Goal: Task Accomplishment & Management: Use online tool/utility

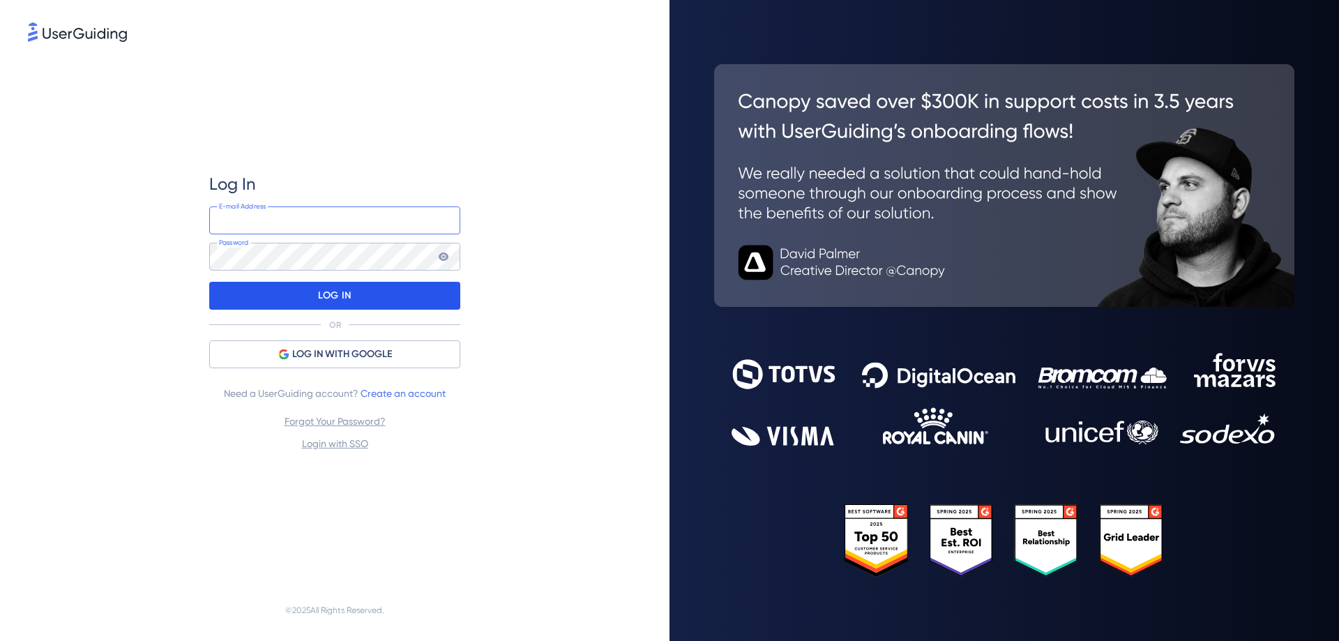
type input "[EMAIL_ADDRESS][DOMAIN_NAME]"
click at [336, 295] on p "LOG IN" at bounding box center [334, 296] width 33 height 22
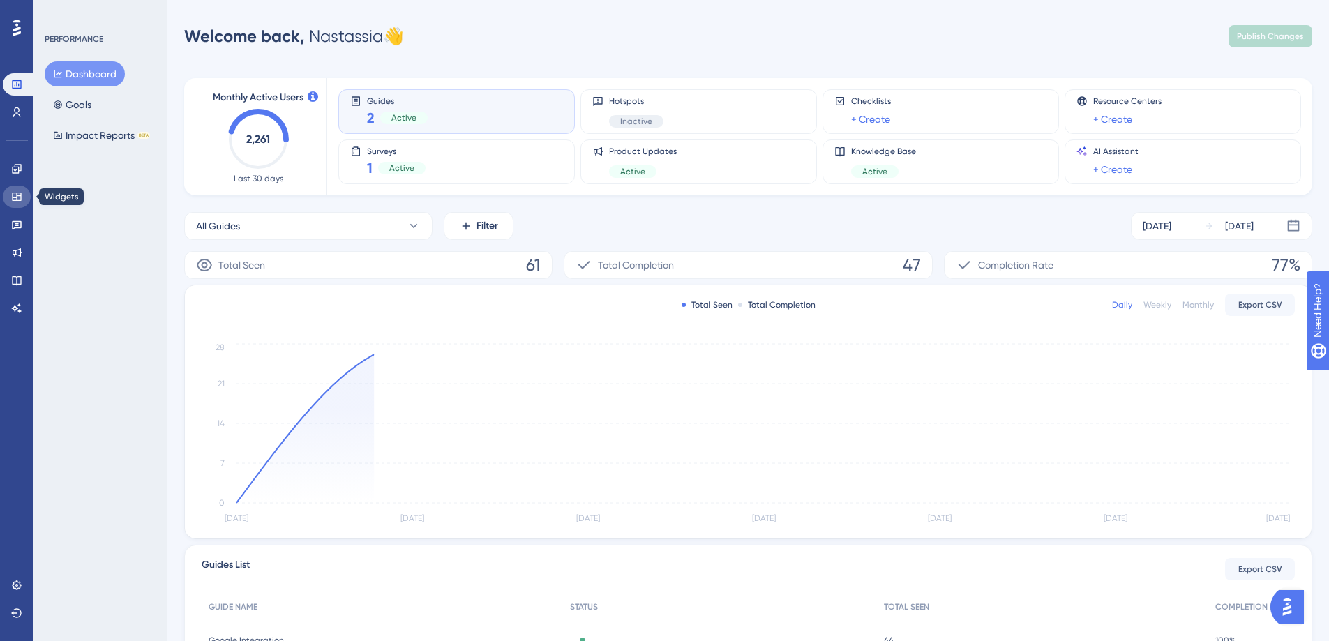
click at [22, 194] on icon at bounding box center [16, 196] width 11 height 11
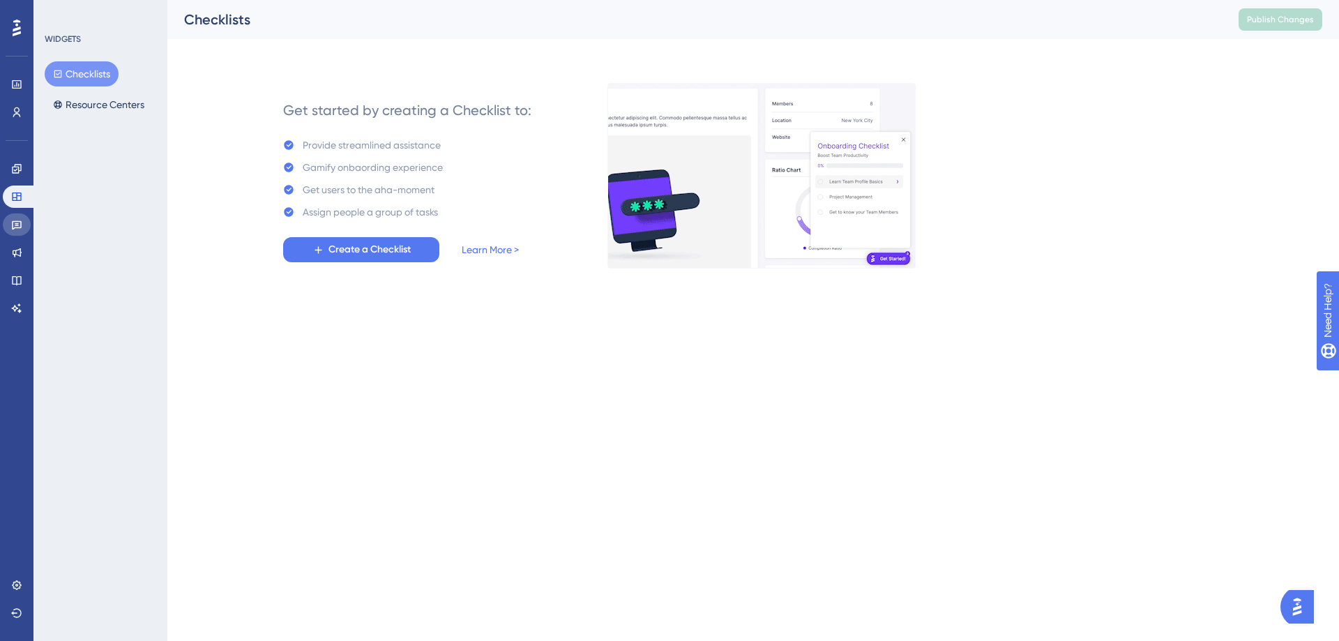
click at [29, 222] on link at bounding box center [17, 224] width 28 height 22
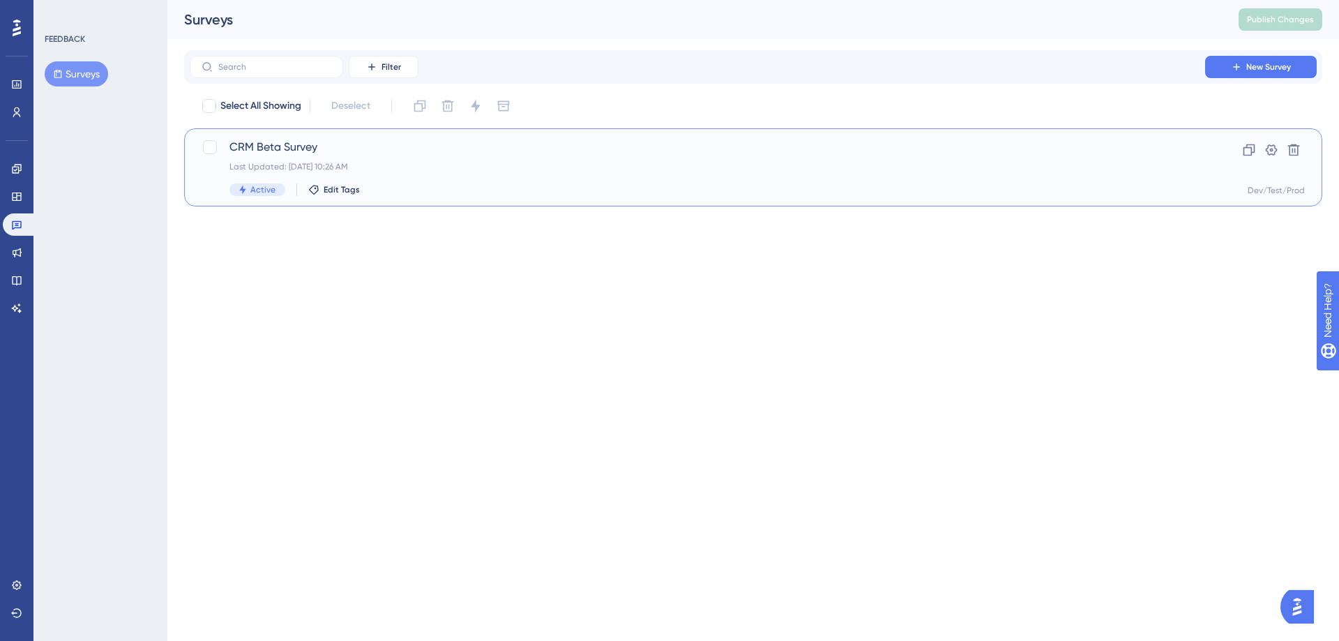
click at [310, 149] on span "CRM Beta Survey" at bounding box center [698, 147] width 936 height 17
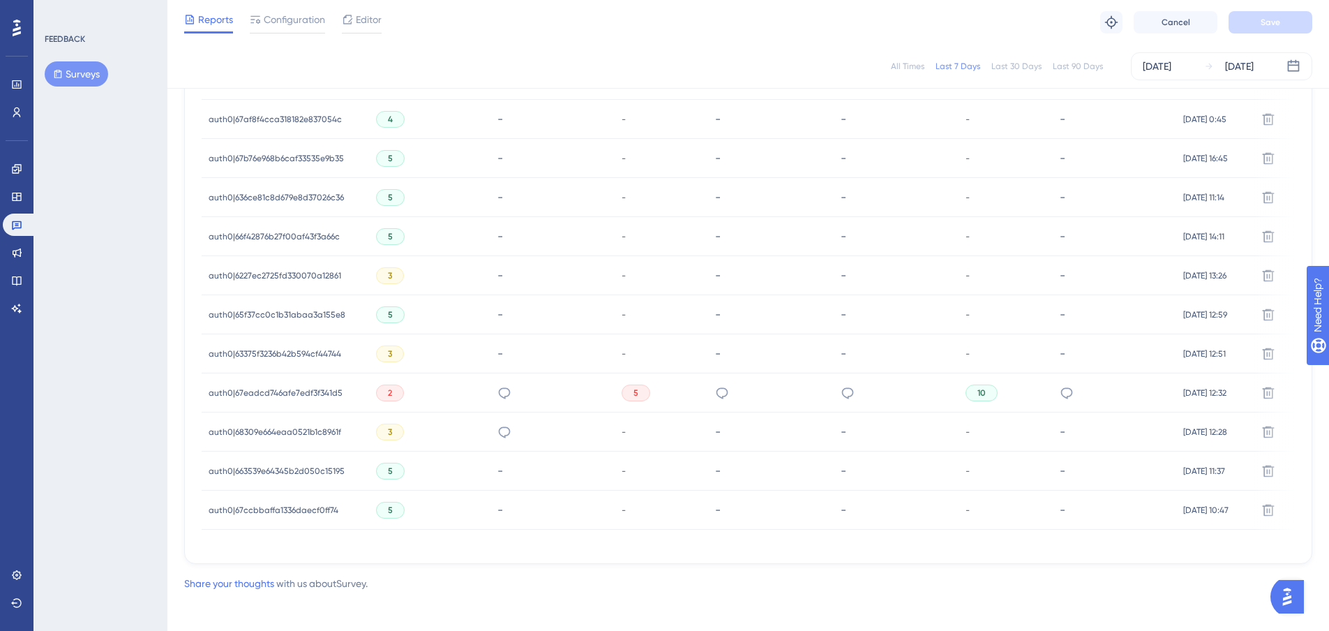
scroll to position [553, 0]
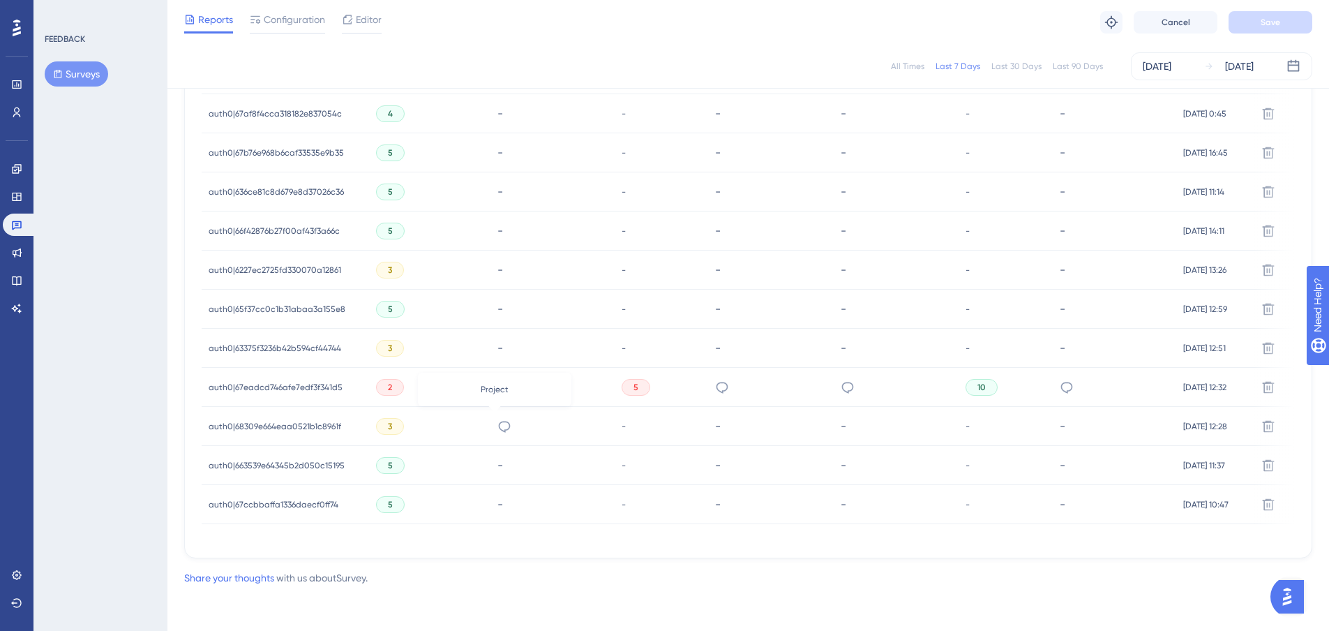
click at [497, 421] on icon at bounding box center [504, 426] width 14 height 14
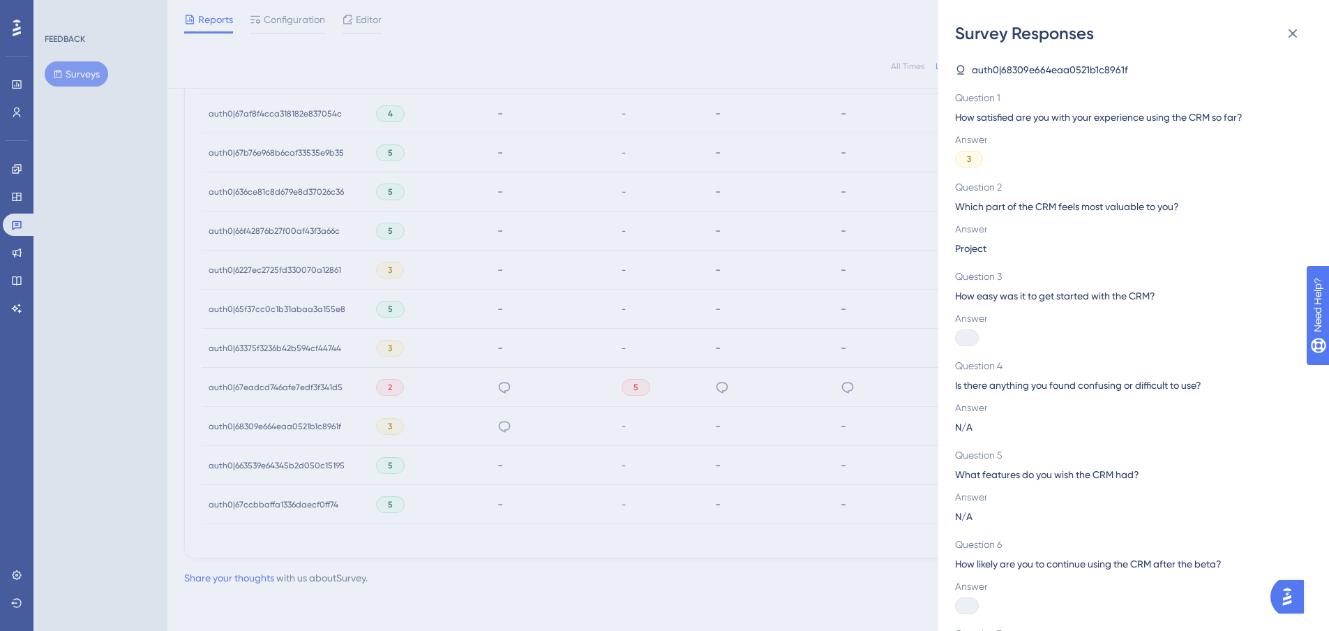
click at [735, 444] on div "Survey Responses auth0|68309e664eaa0521b1c8961f Question 1 How satisfied are yo…" at bounding box center [664, 315] width 1329 height 631
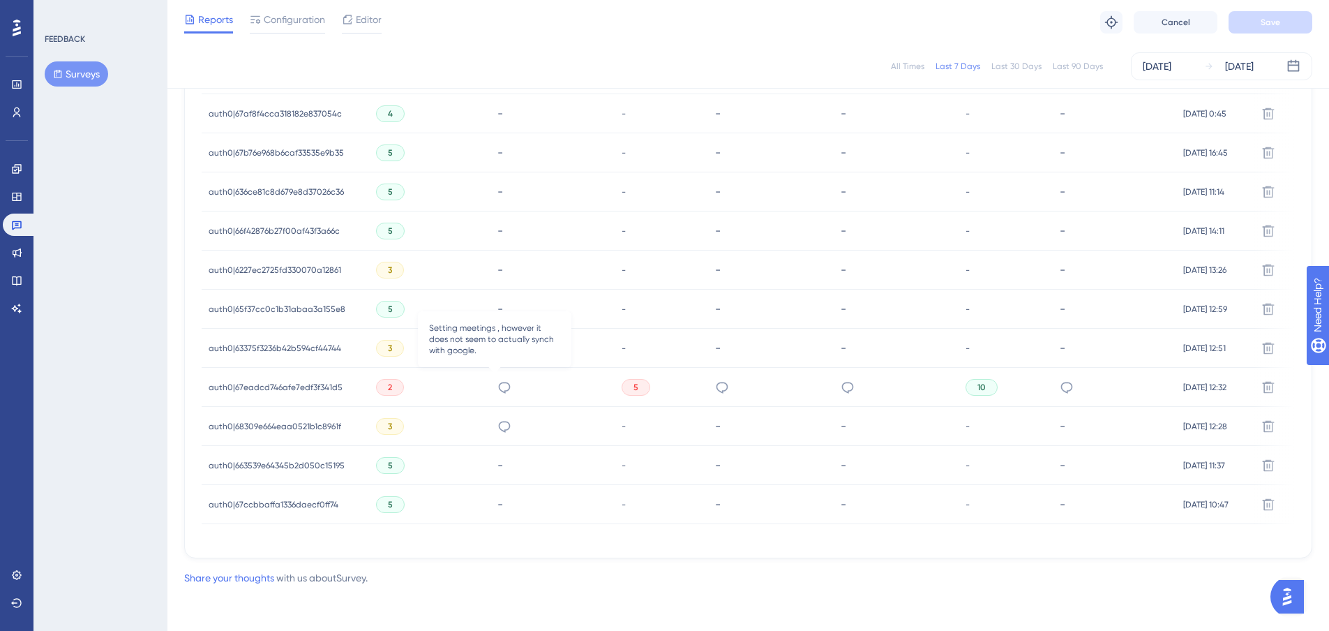
click at [498, 380] on icon at bounding box center [504, 387] width 14 height 14
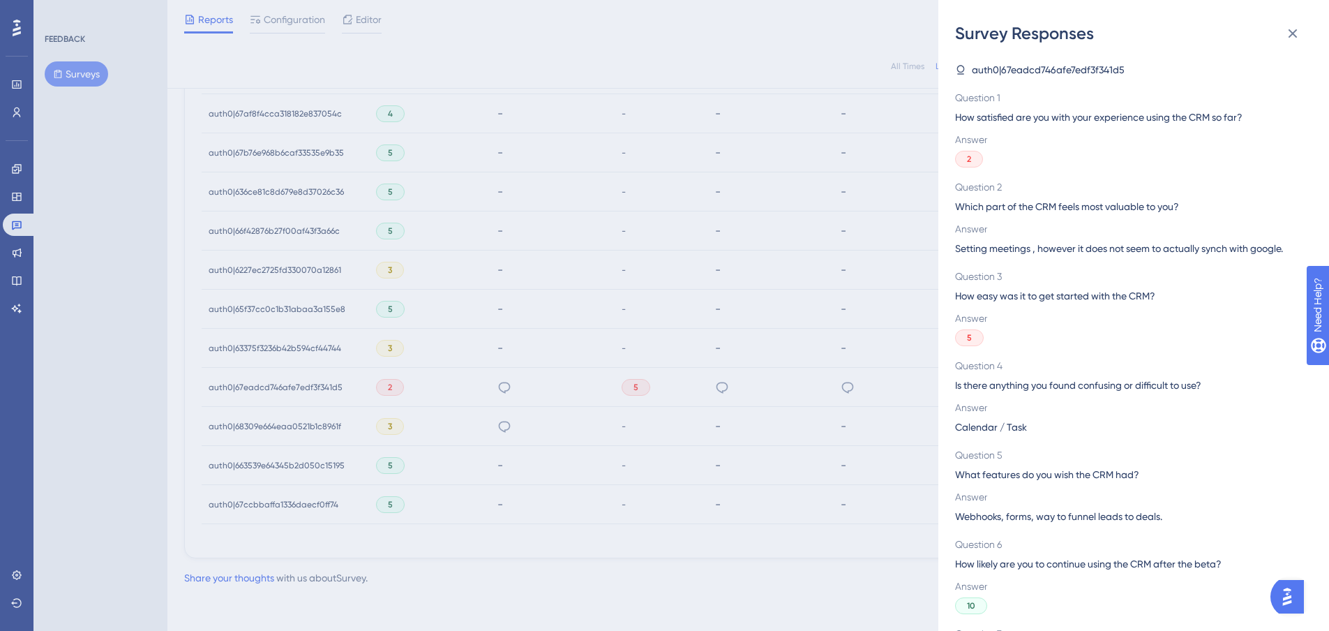
click at [703, 412] on div "Survey Responses auth0|67eadcd746afe7edf3f341d5 Question 1 How satisfied are yo…" at bounding box center [664, 315] width 1329 height 631
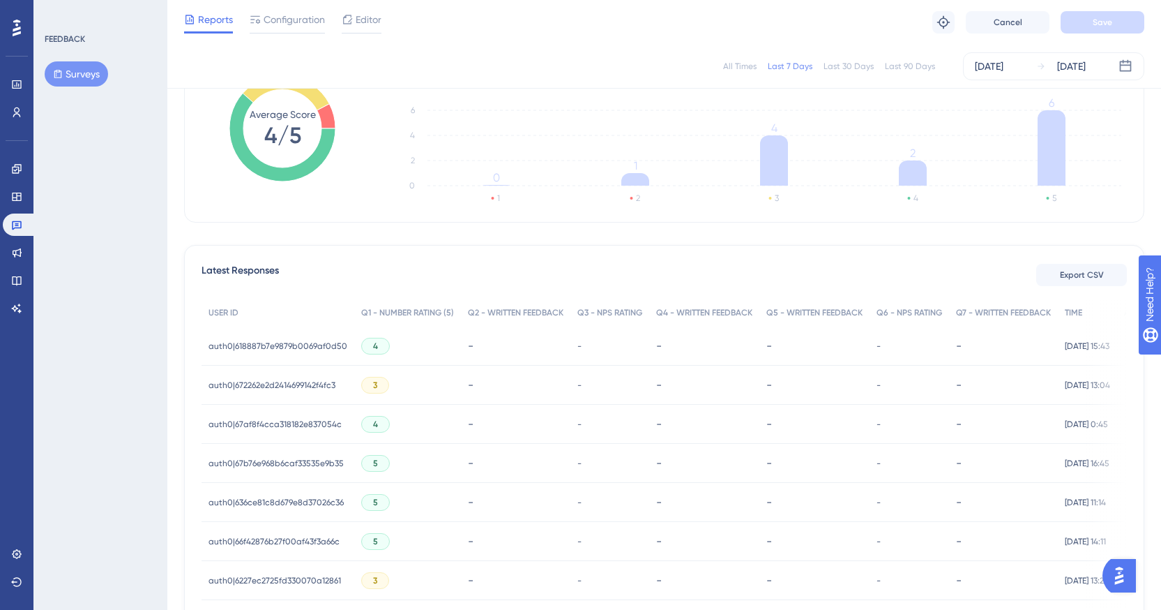
scroll to position [156, 0]
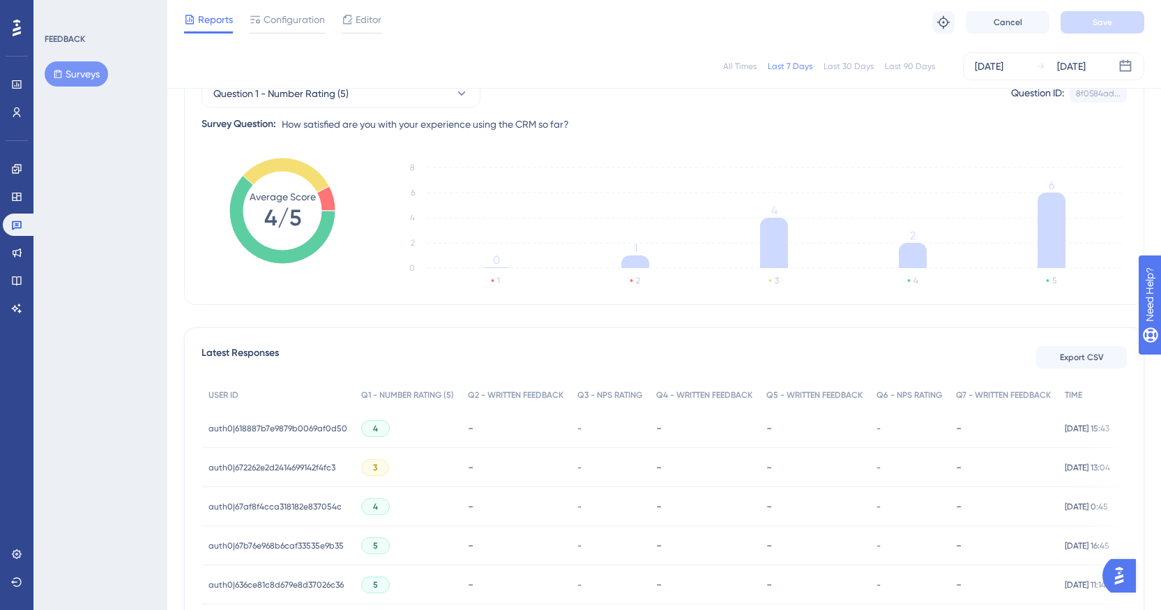
click at [296, 429] on span "auth0|618887b7e9879b0069af0d50" at bounding box center [278, 428] width 139 height 11
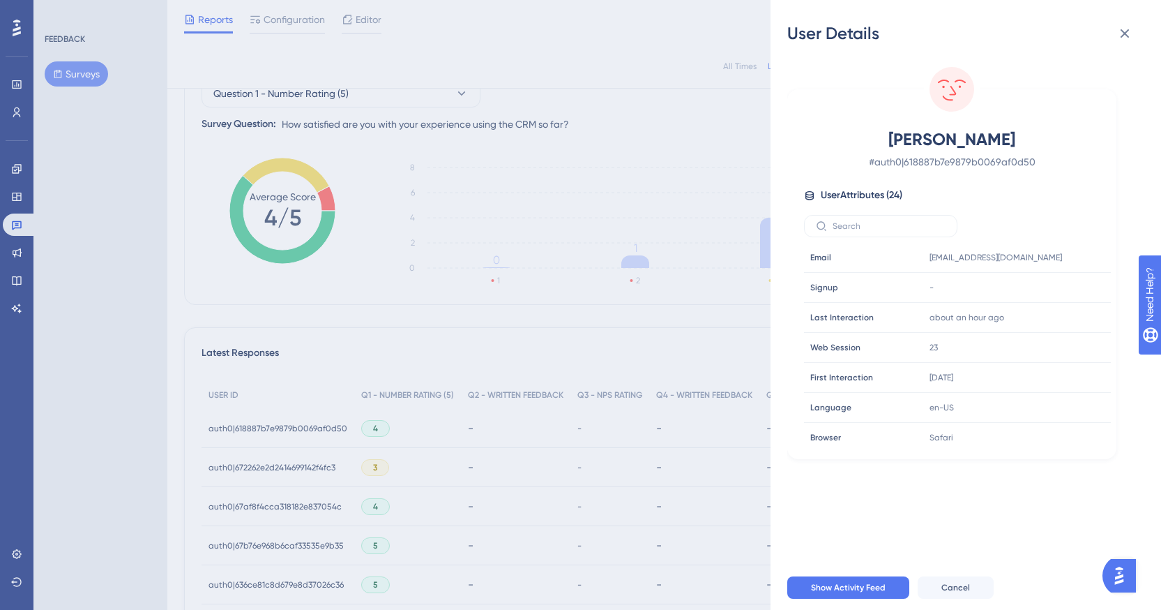
drag, startPoint x: 645, startPoint y: 313, endPoint x: 631, endPoint y: 320, distance: 15.6
click at [642, 313] on div "User Details [PERSON_NAME] # auth0|618887b7e9879b0069af0d50 User Attributes ( 2…" at bounding box center [580, 305] width 1161 height 610
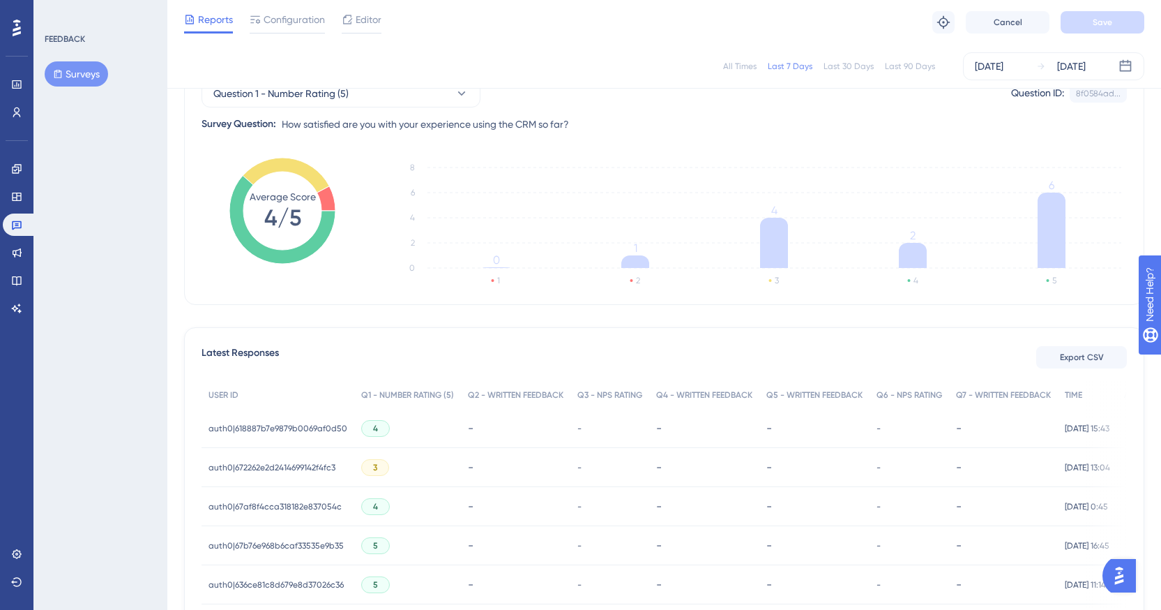
click at [322, 467] on span "auth0|672262e2d2414699142f4fc3" at bounding box center [272, 467] width 127 height 11
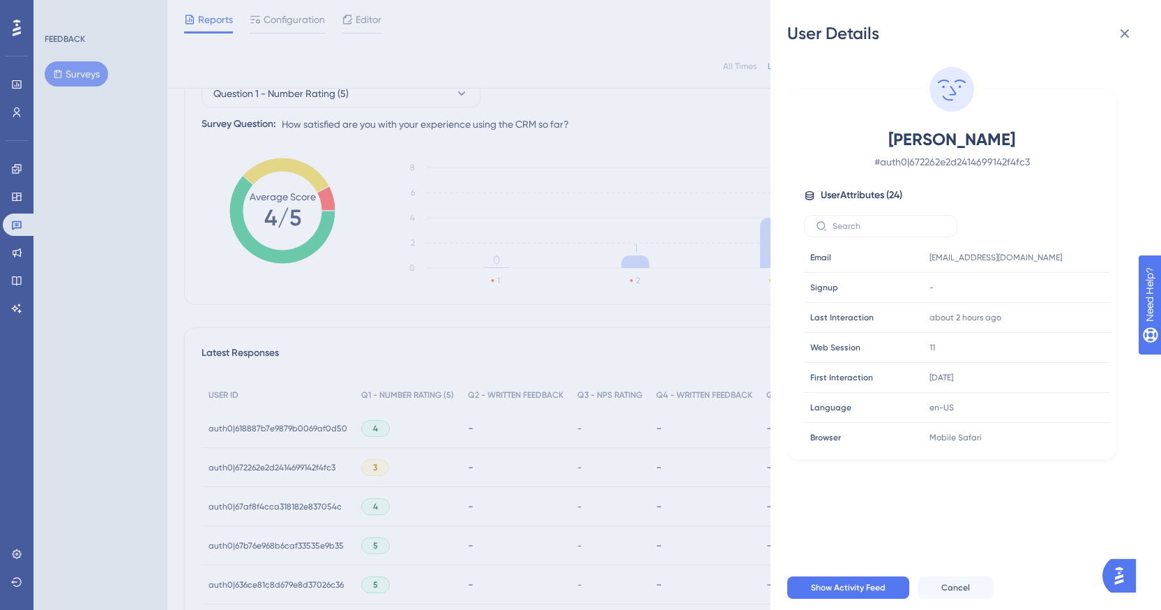
click at [574, 449] on div "User Details [PERSON_NAME] # auth0|672262e2d2414699142f4fc3 User Attributes ( 2…" at bounding box center [580, 305] width 1161 height 610
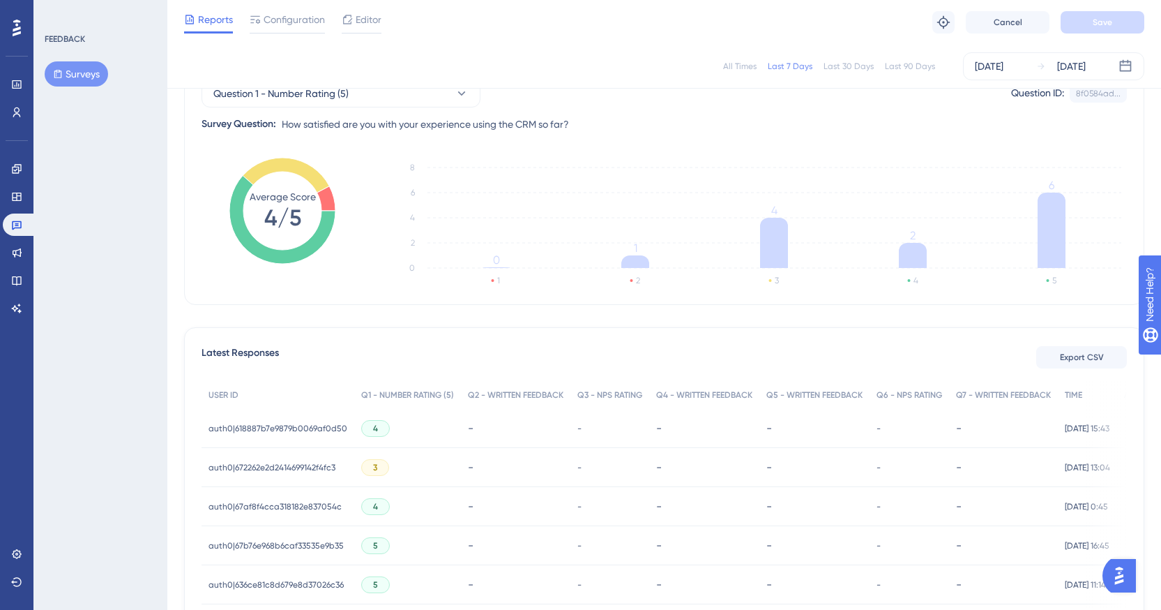
click at [468, 430] on div "-" at bounding box center [516, 427] width 96 height 13
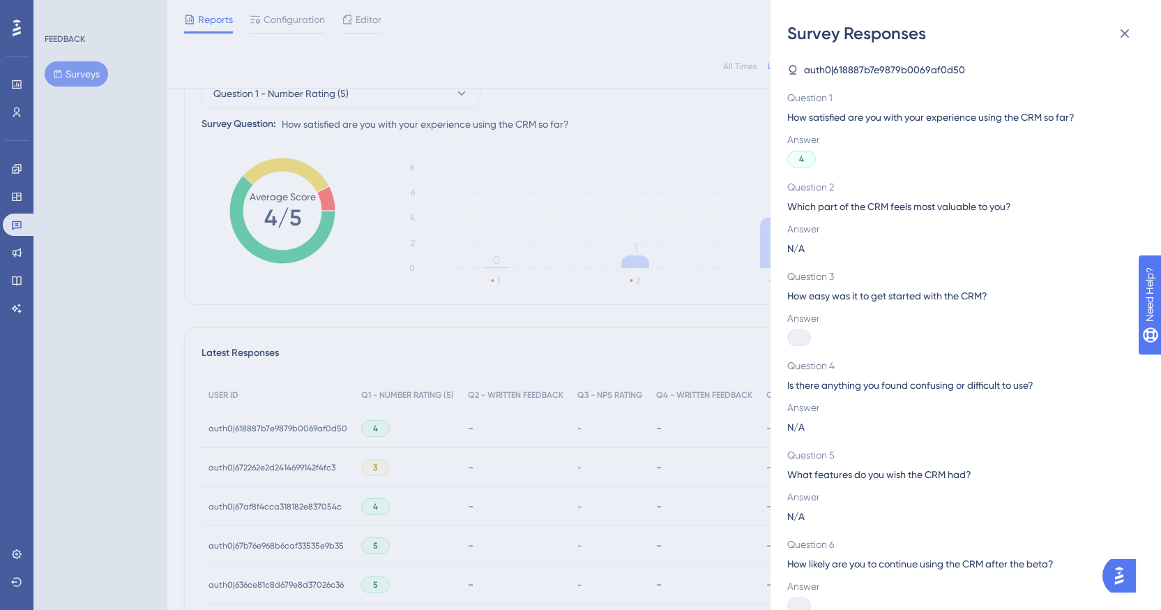
click at [553, 222] on div "Survey Responses auth0|618887b7e9879b0069af0d50 Question 1 How satisfied are yo…" at bounding box center [580, 305] width 1161 height 610
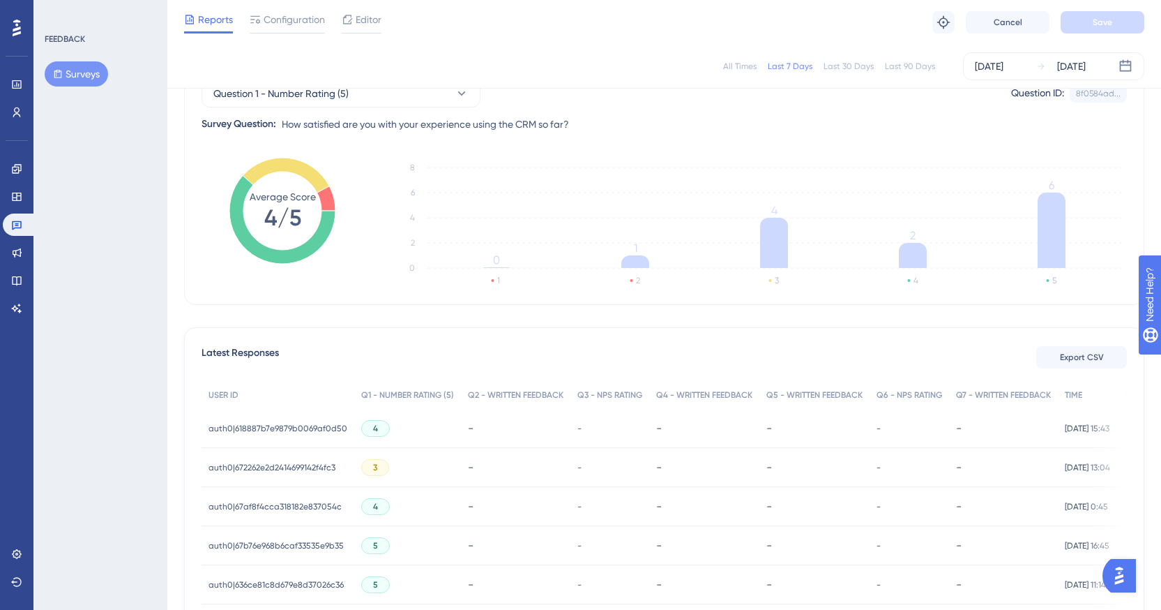
click at [384, 23] on div "Reports Configuration Editor Troubleshoot Cancel Save" at bounding box center [664, 22] width 994 height 45
click at [370, 25] on span "Editor" at bounding box center [369, 19] width 26 height 17
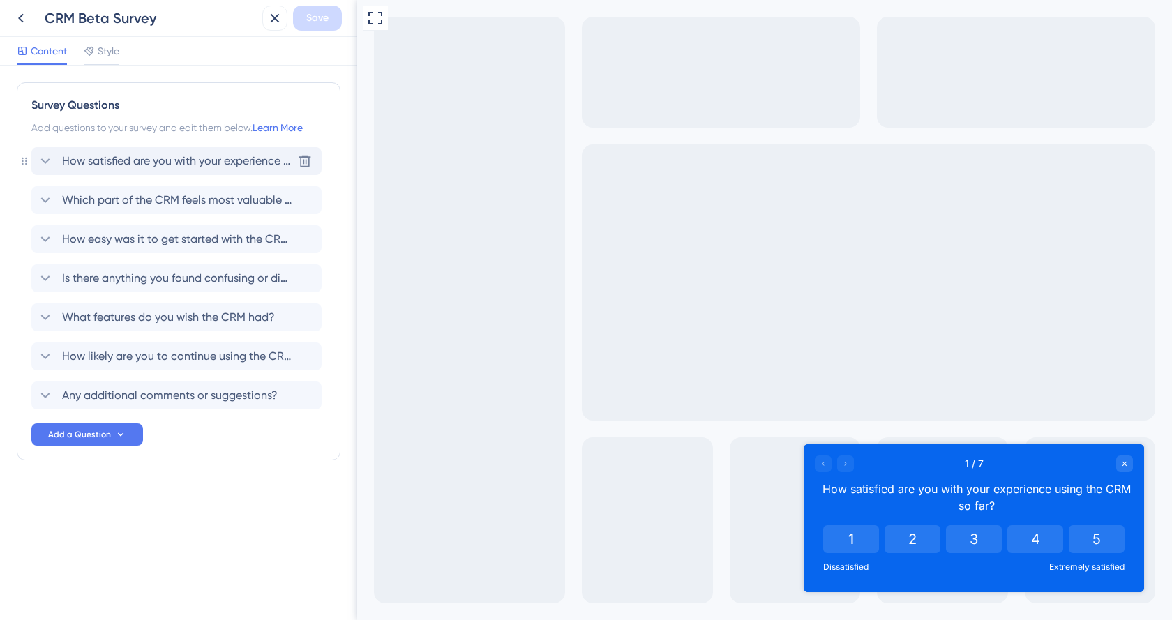
click at [105, 156] on span "How satisfied are you with your experience using the CRM so far?" at bounding box center [177, 161] width 230 height 17
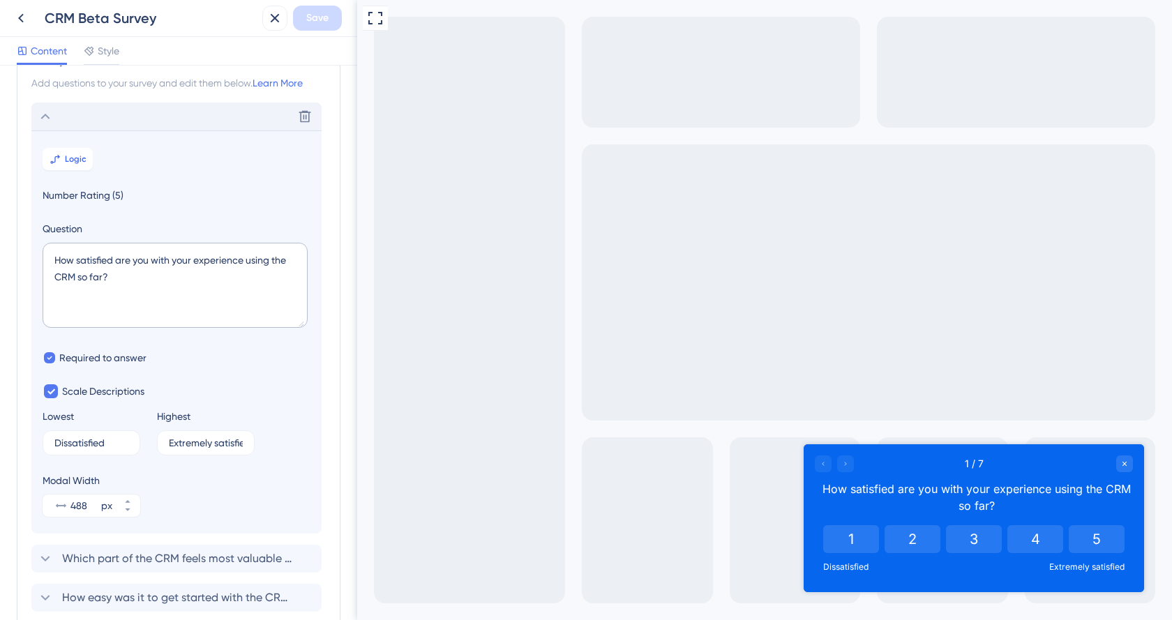
scroll to position [82, 0]
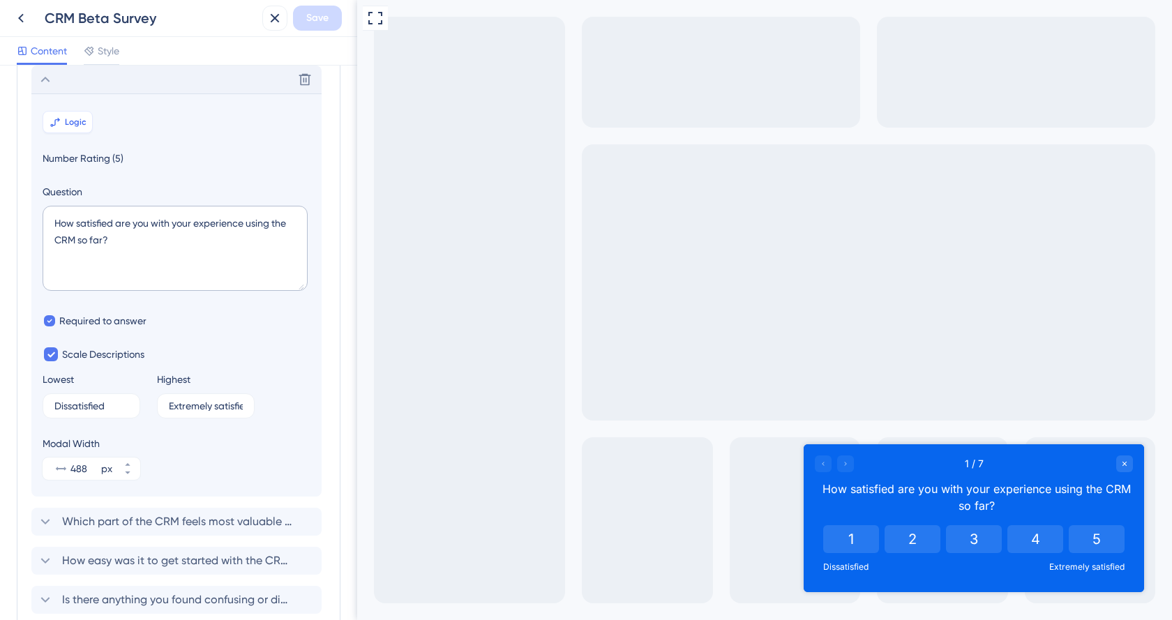
click at [74, 130] on button "Logic" at bounding box center [68, 122] width 50 height 22
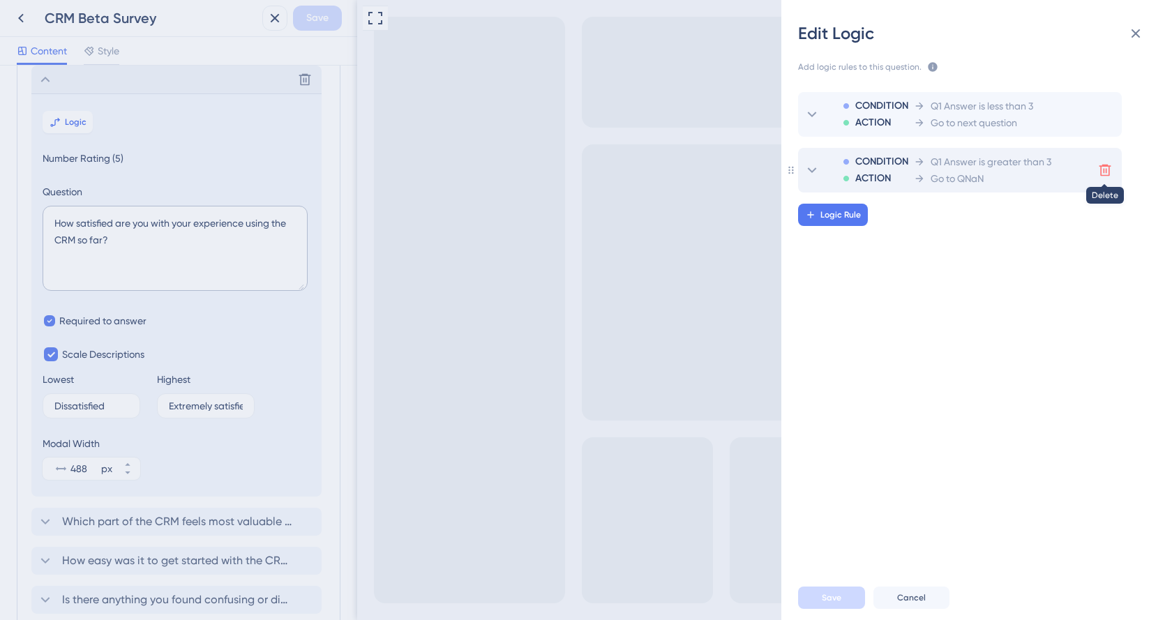
click at [1105, 172] on icon at bounding box center [1105, 170] width 14 height 14
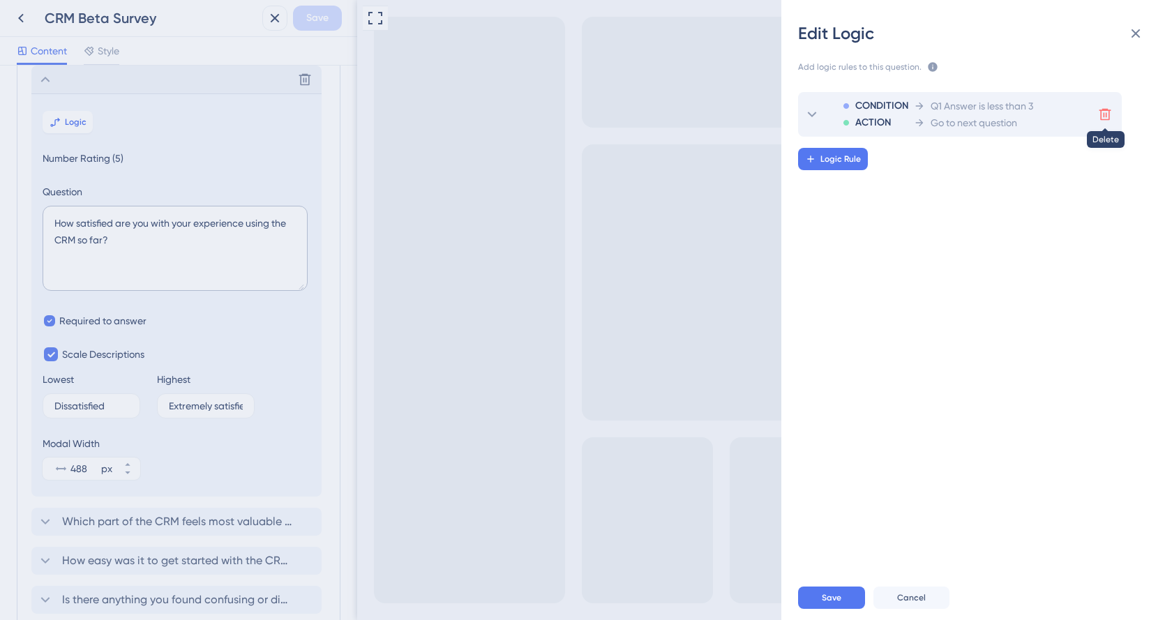
click at [1104, 117] on icon at bounding box center [1105, 115] width 12 height 12
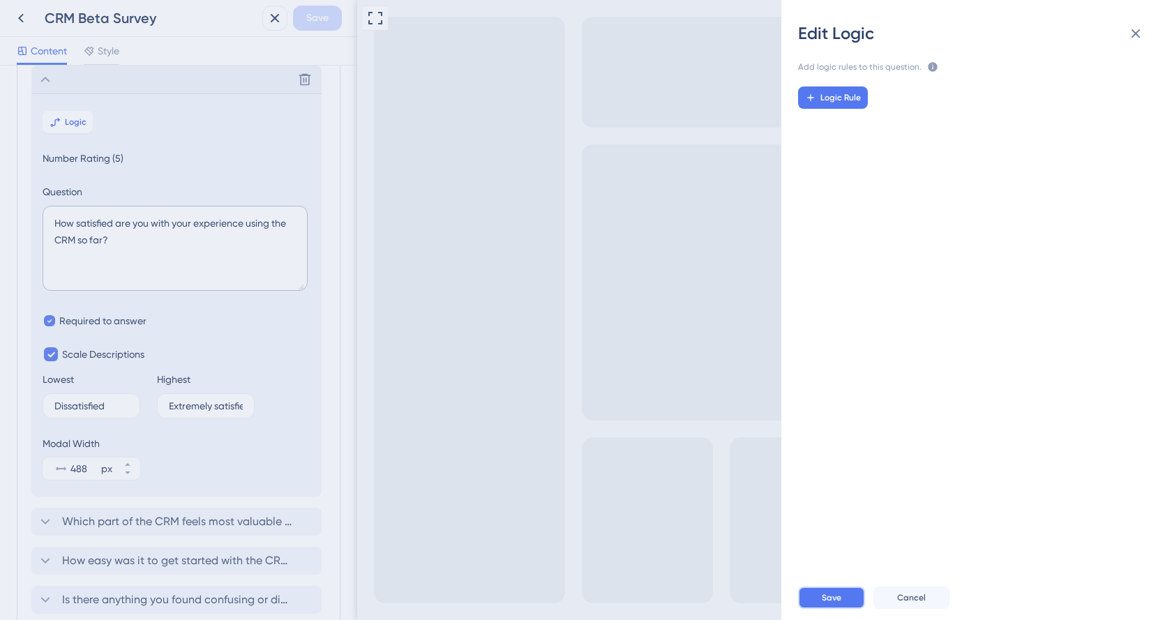
click at [827, 594] on span "Save" at bounding box center [832, 597] width 20 height 11
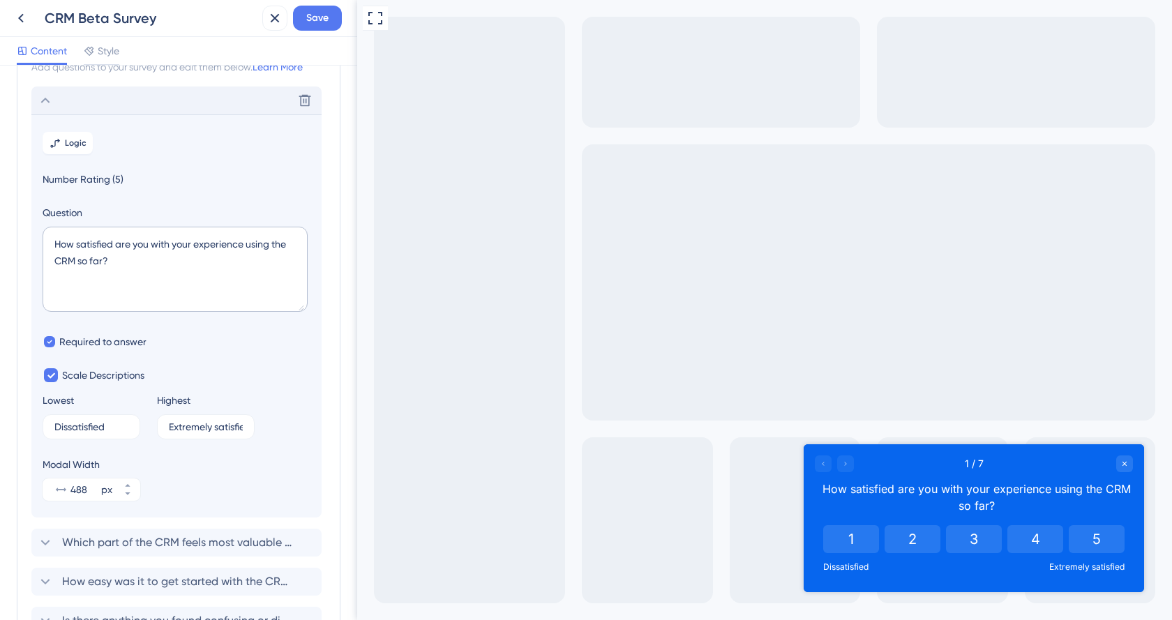
scroll to position [0, 0]
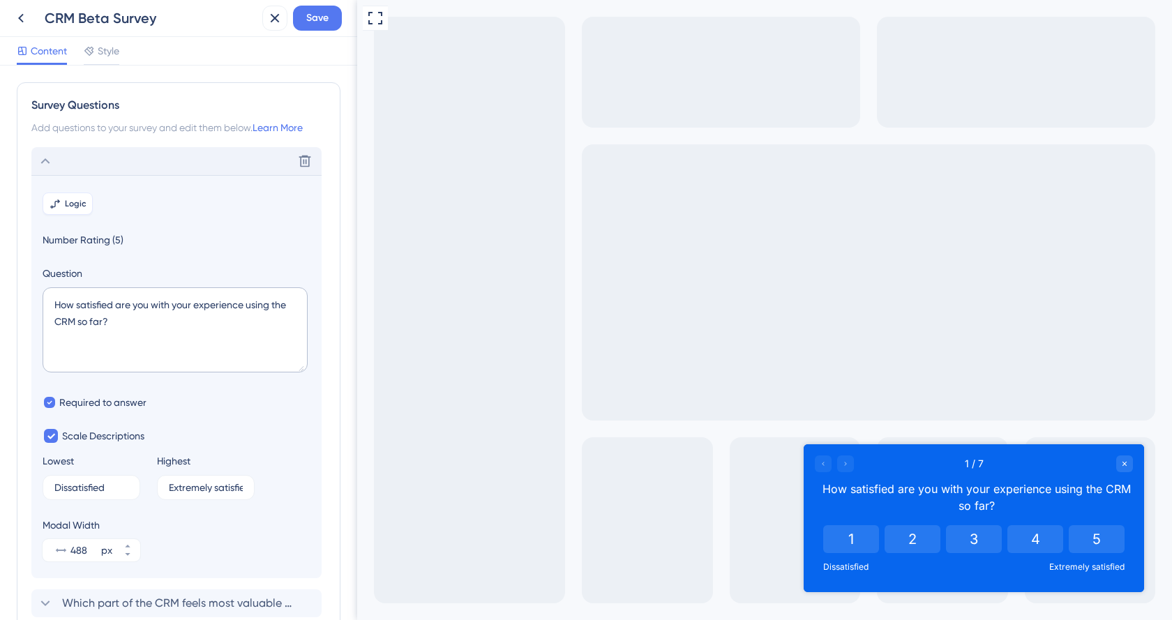
click at [73, 197] on button "Logic" at bounding box center [68, 204] width 50 height 22
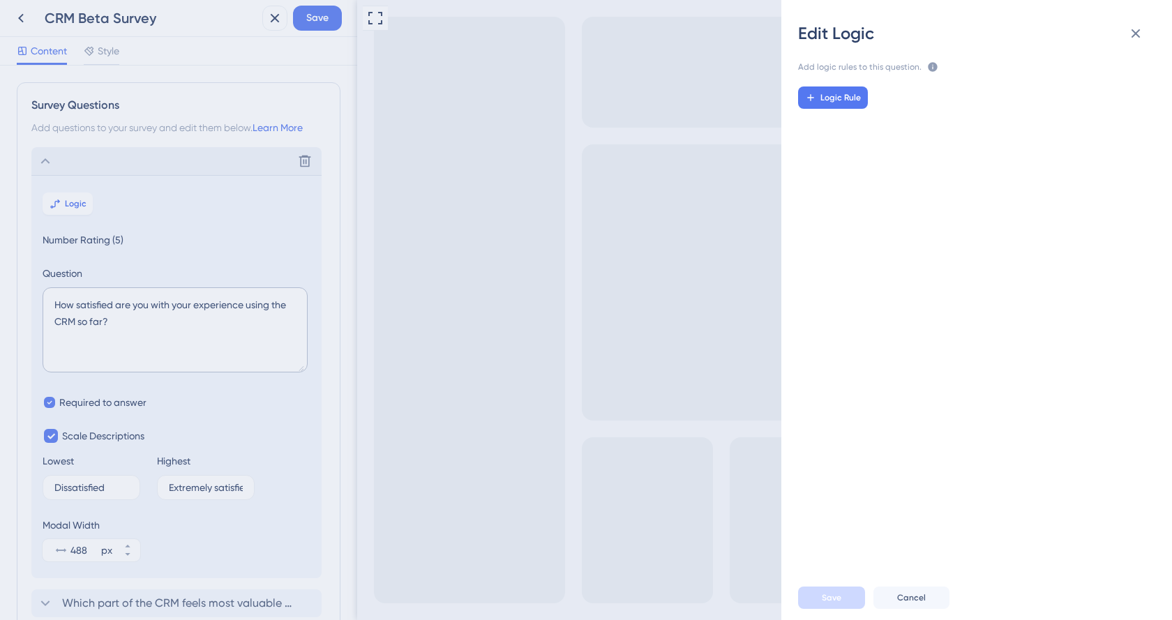
click at [571, 190] on div "Edit Logic Add logic rules to this question. The rules will apply after this qu…" at bounding box center [586, 310] width 1172 height 620
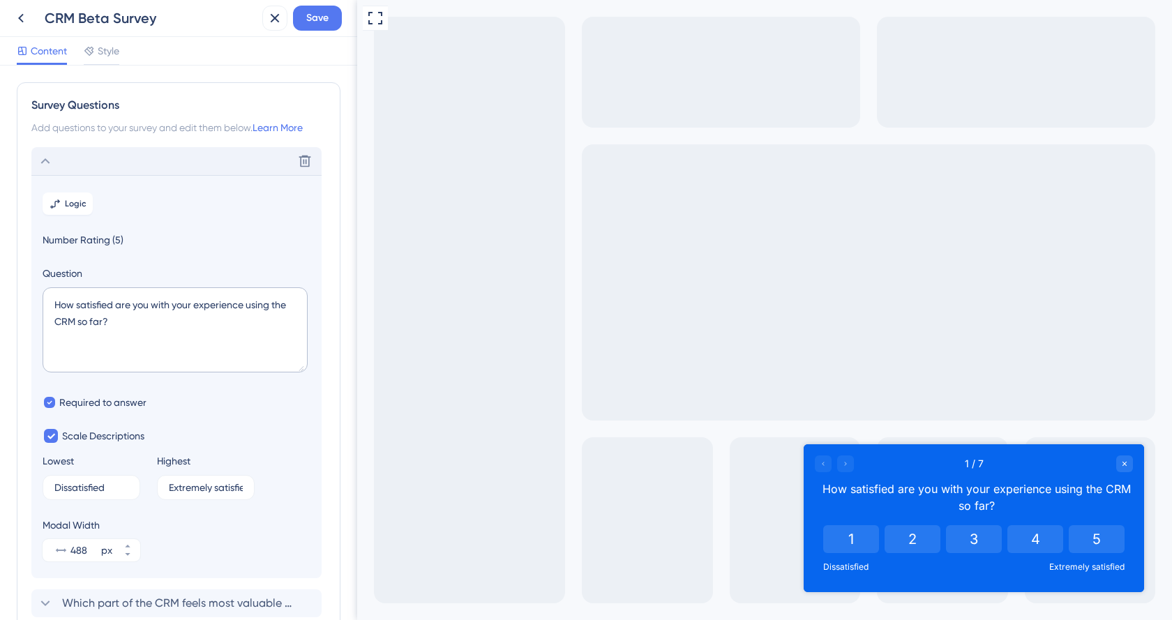
click at [84, 162] on div "Delete" at bounding box center [176, 161] width 290 height 28
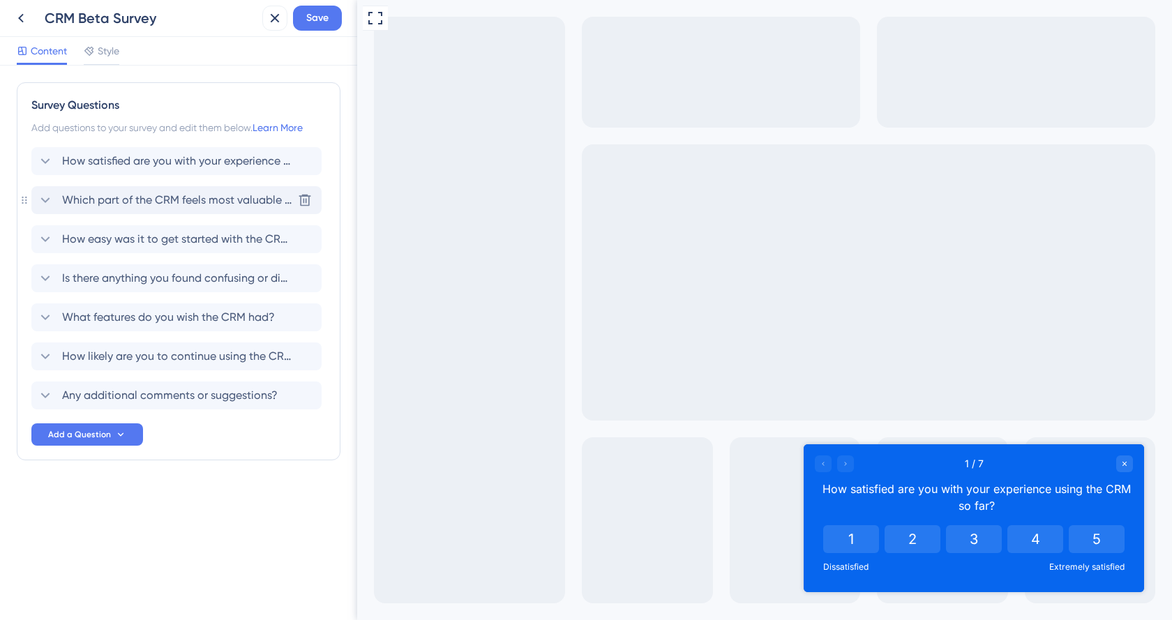
click at [101, 207] on span "Which part of the CRM feels most valuable to you?" at bounding box center [177, 200] width 230 height 17
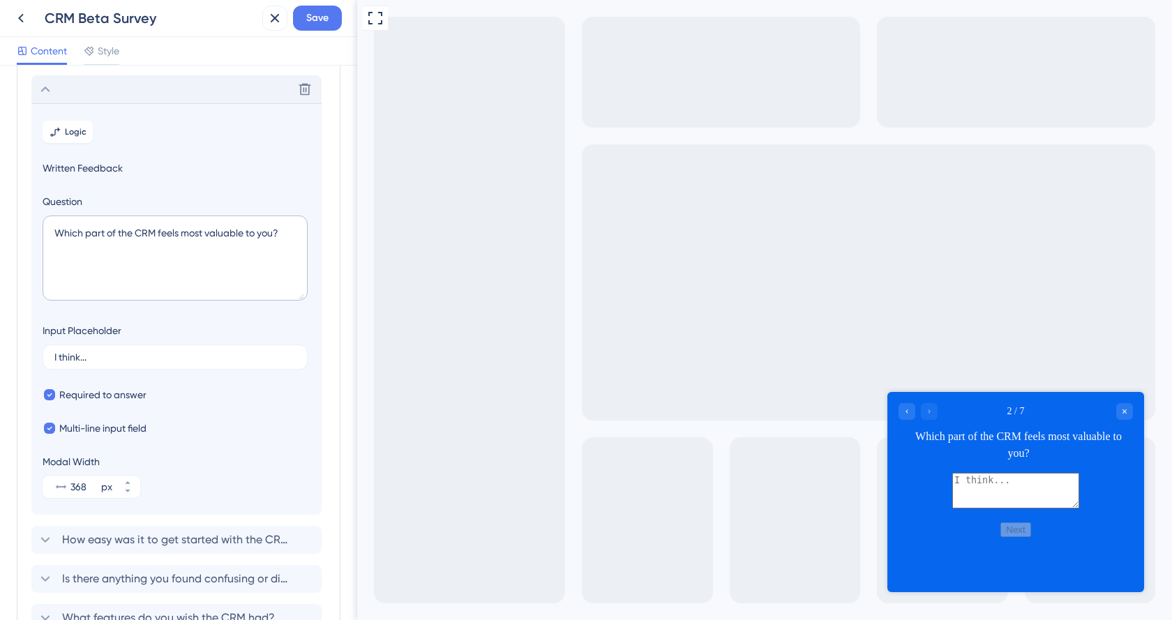
scroll to position [121, 0]
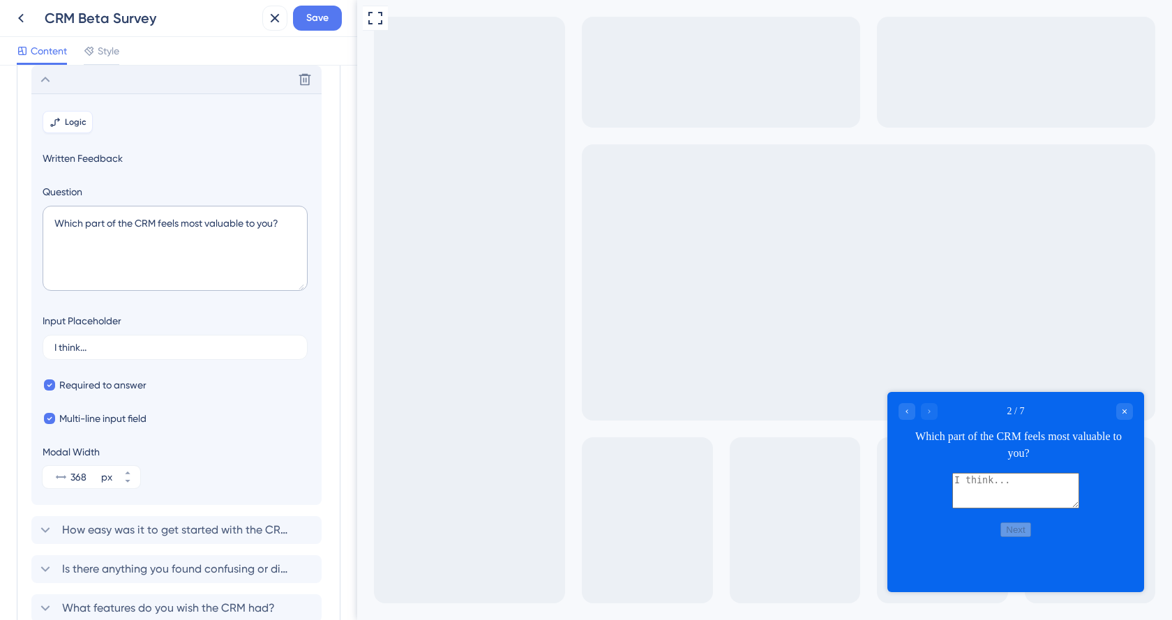
click at [71, 130] on button "Logic" at bounding box center [68, 122] width 50 height 22
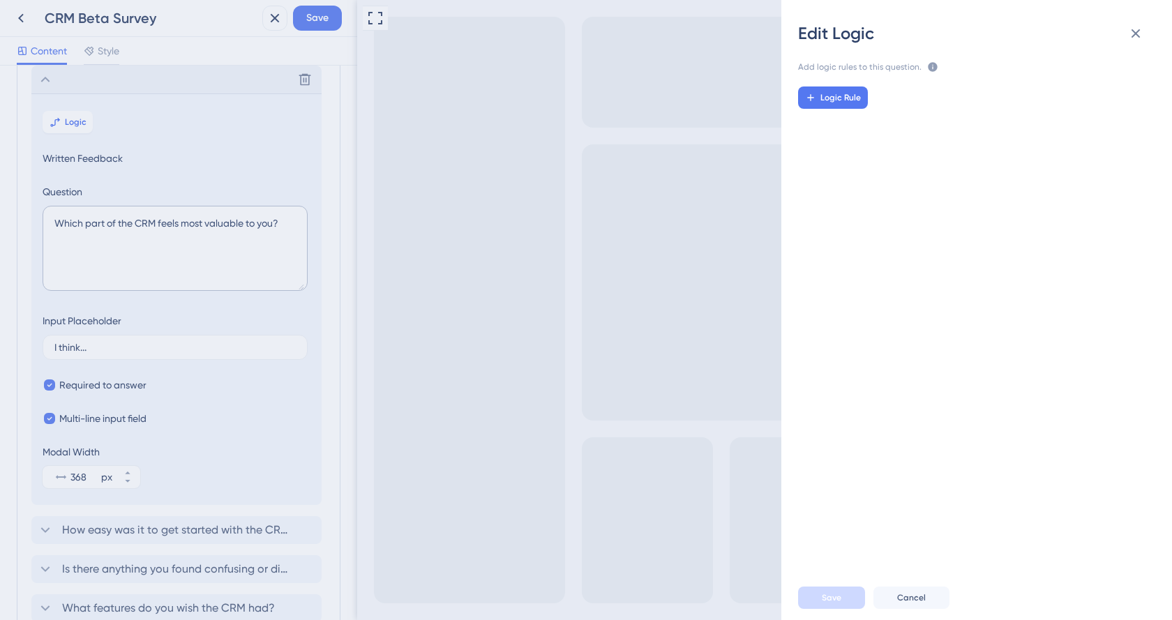
click at [702, 171] on div "Edit Logic Add logic rules to this question. The rules will apply after this qu…" at bounding box center [586, 310] width 1172 height 620
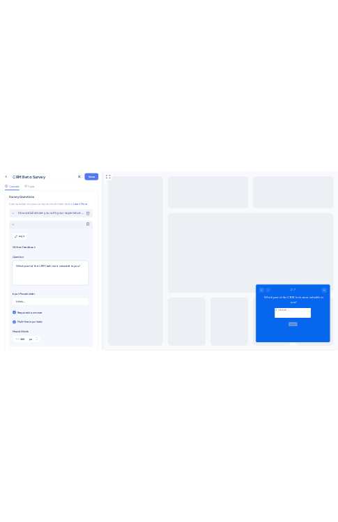
scroll to position [0, 0]
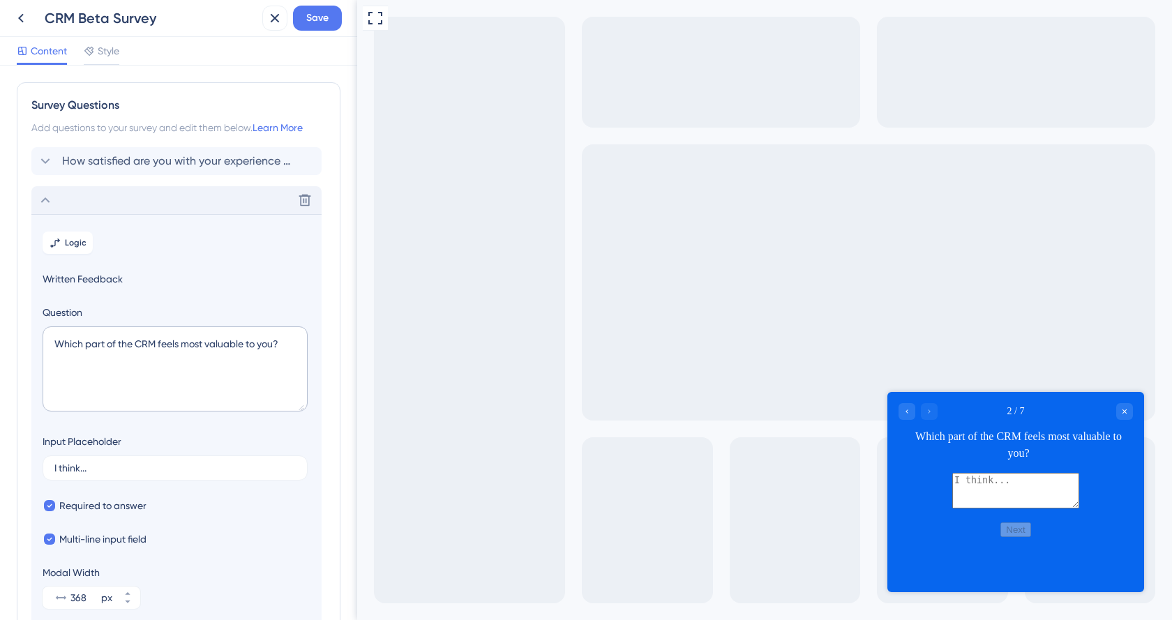
click at [84, 201] on div "Delete" at bounding box center [176, 200] width 290 height 28
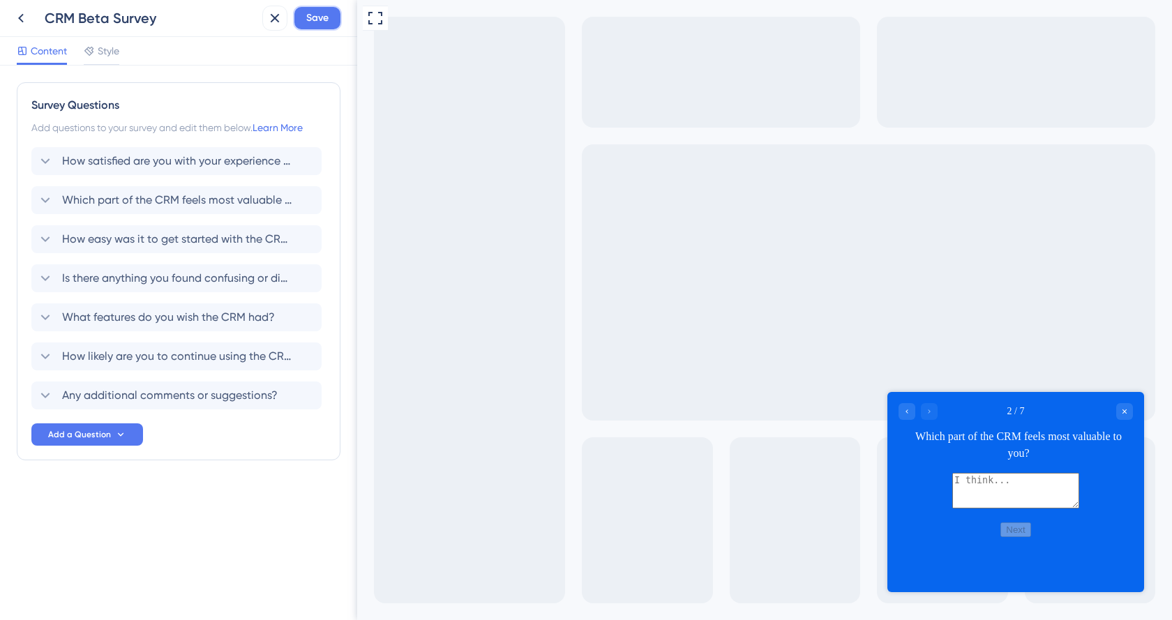
click at [325, 29] on button "Save" at bounding box center [317, 18] width 49 height 25
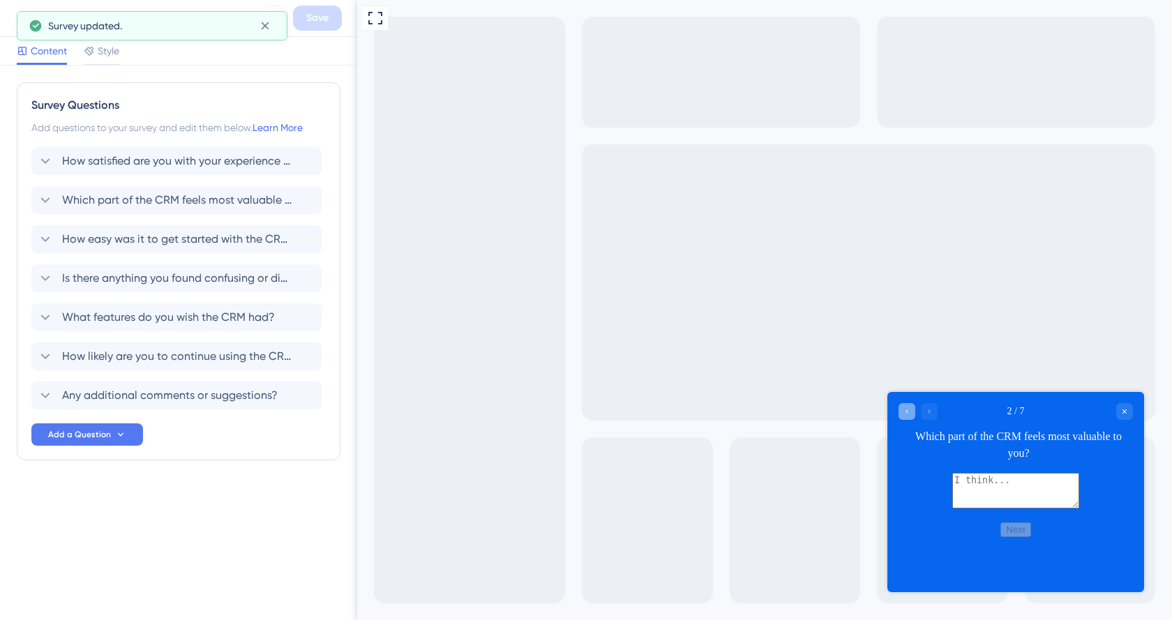
click at [901, 409] on div "Go to Question 1" at bounding box center [906, 411] width 17 height 17
